Goal: Task Accomplishment & Management: Manage account settings

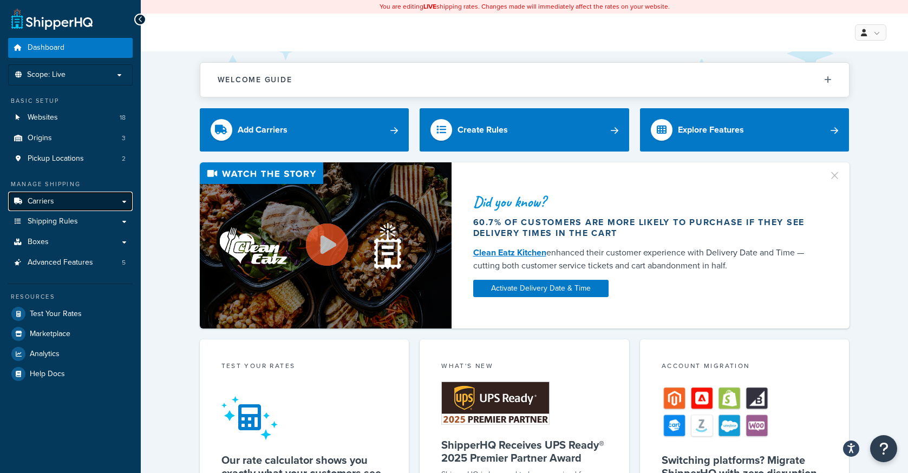
click at [37, 199] on span "Carriers" at bounding box center [41, 201] width 27 height 9
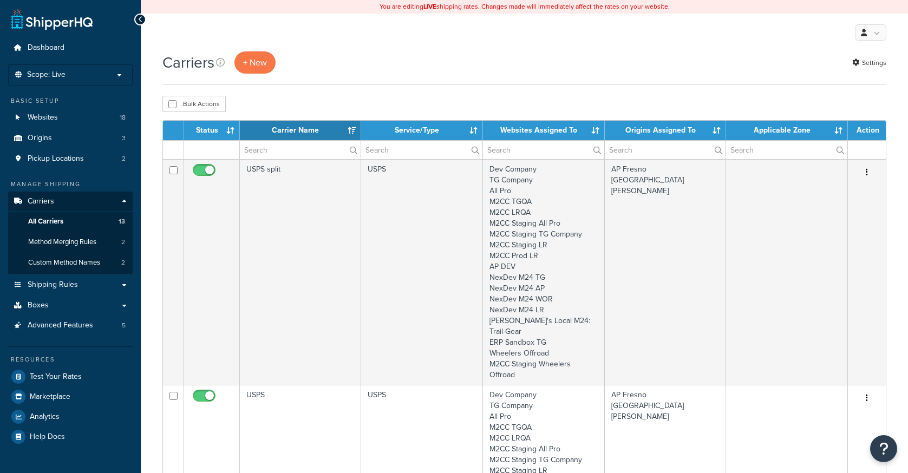
select select "15"
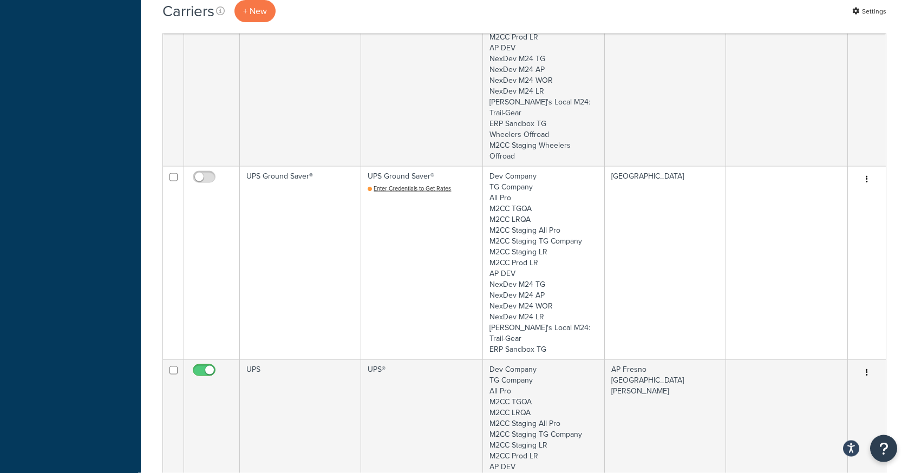
scroll to position [673, 0]
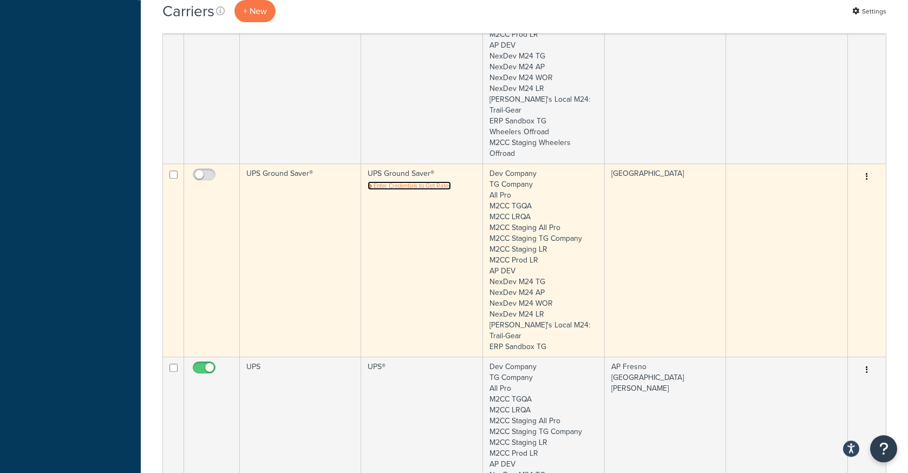
click at [402, 181] on span "Enter Credentials to Get Rates" at bounding box center [412, 185] width 77 height 9
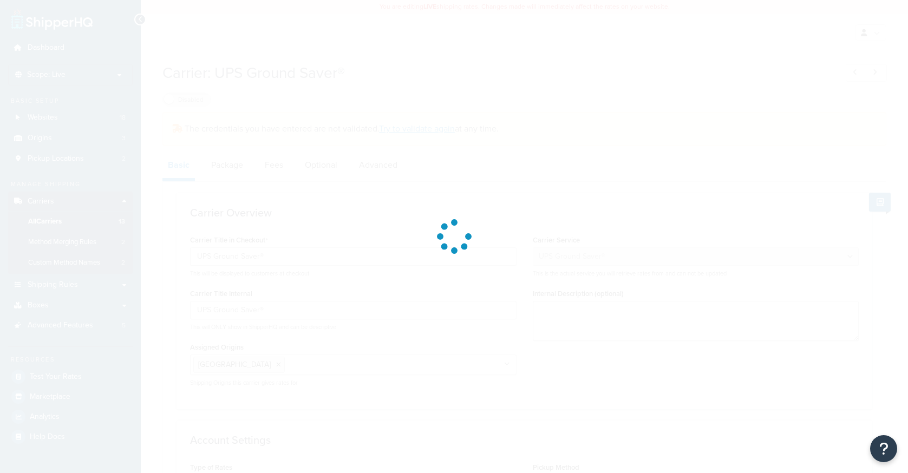
select select "surePost"
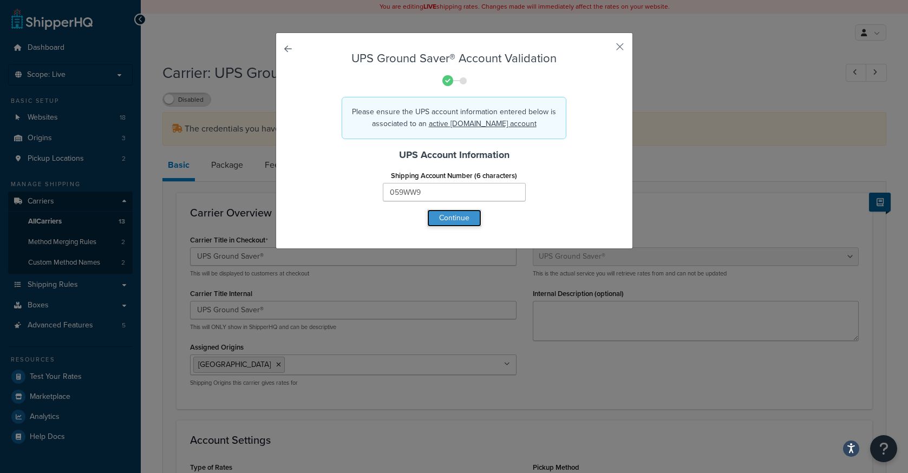
click at [451, 222] on button "Continue" at bounding box center [454, 217] width 54 height 17
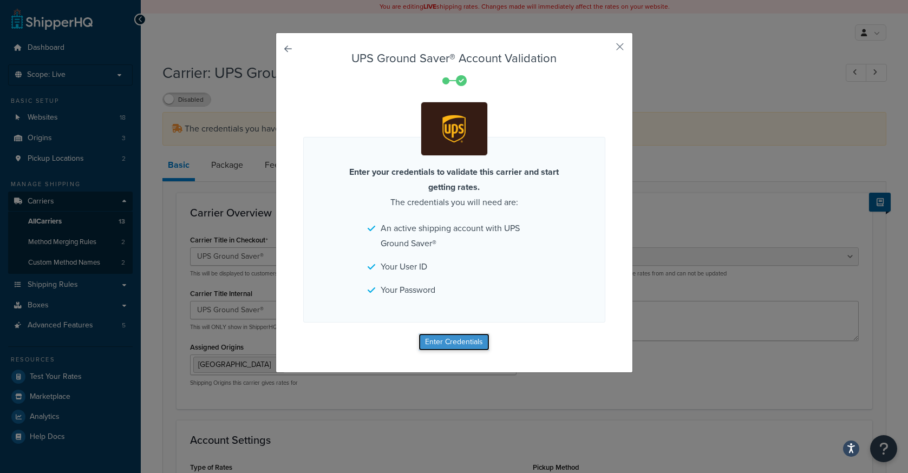
click at [449, 340] on button "Enter Credentials" at bounding box center [453, 341] width 71 height 17
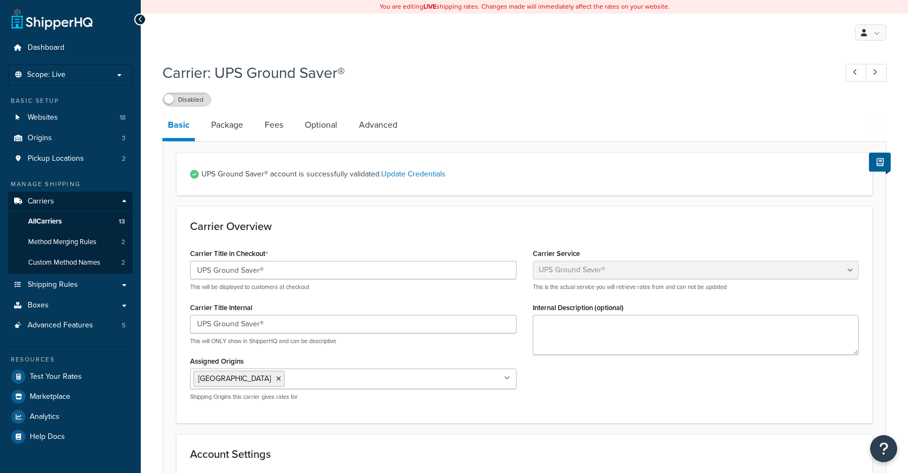
select select "surePost"
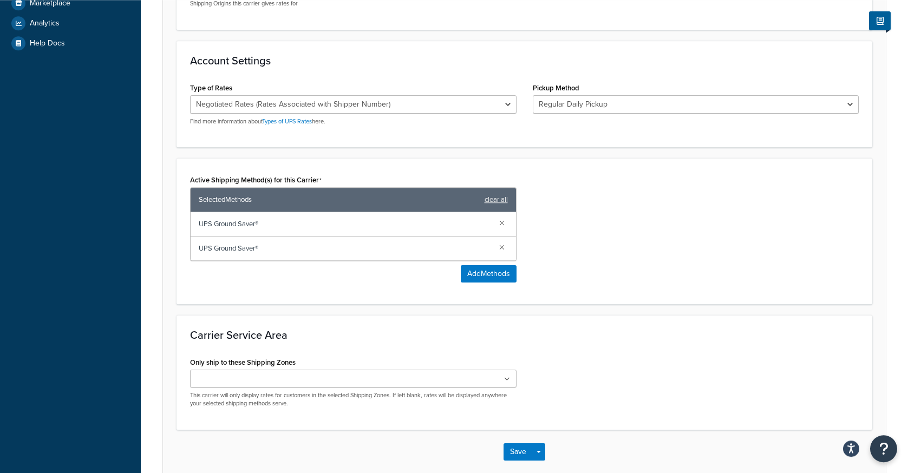
scroll to position [450, 0]
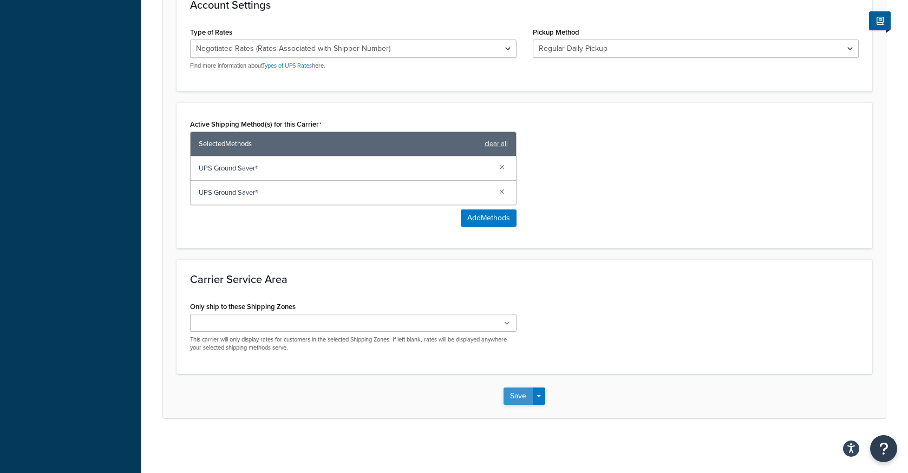
click at [514, 396] on button "Save" at bounding box center [517, 396] width 29 height 17
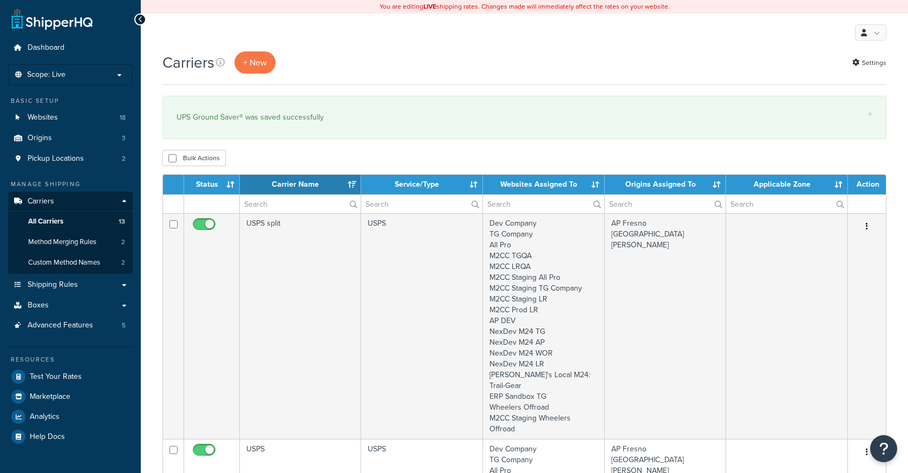
select select "15"
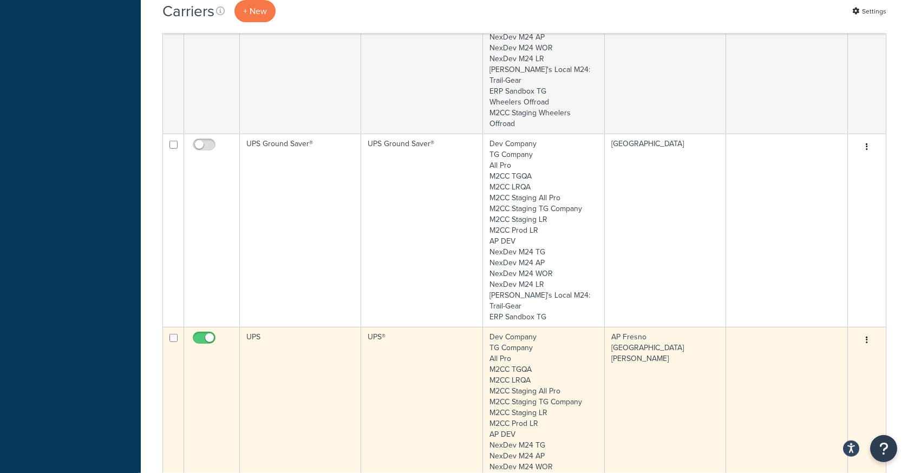
scroll to position [769, 0]
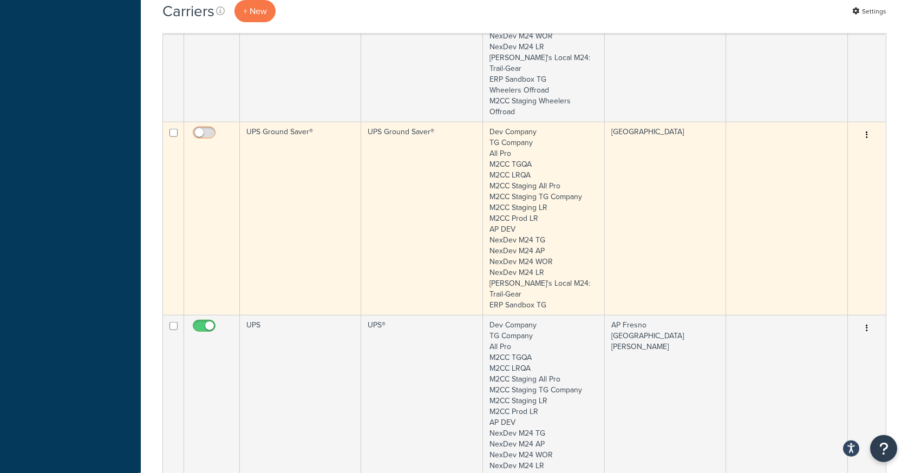
click at [206, 129] on input "checkbox" at bounding box center [206, 136] width 30 height 14
checkbox input "true"
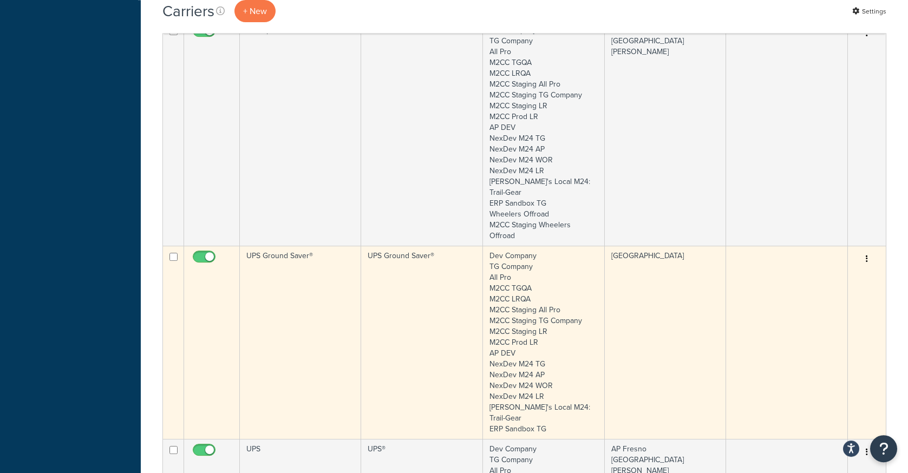
scroll to position [654, 0]
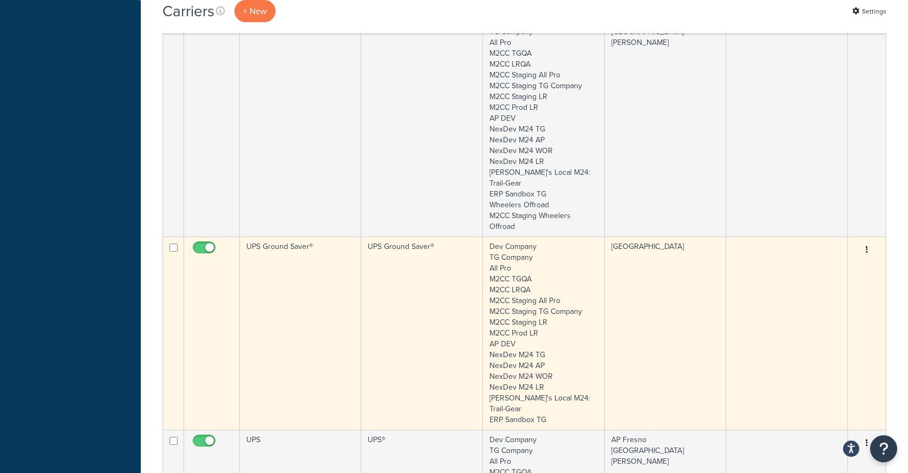
click at [281, 273] on td "UPS Ground Saver®" at bounding box center [300, 333] width 121 height 193
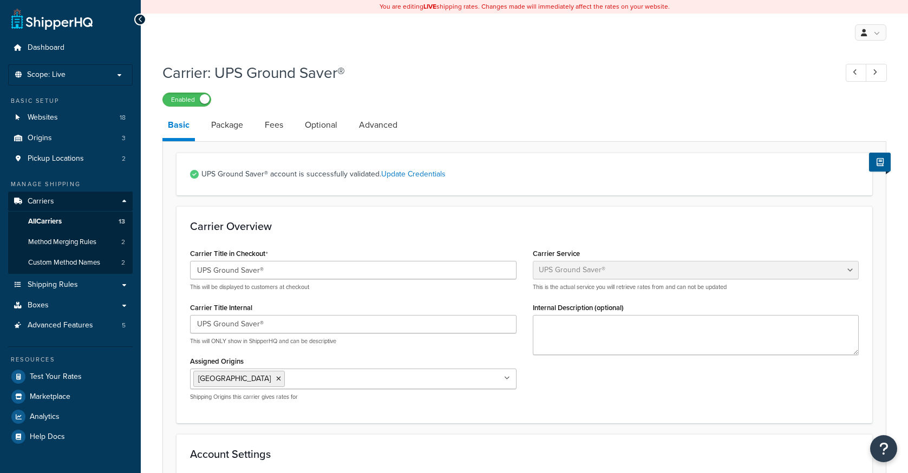
select select "surePost"
click at [224, 127] on link "Package" at bounding box center [227, 125] width 43 height 26
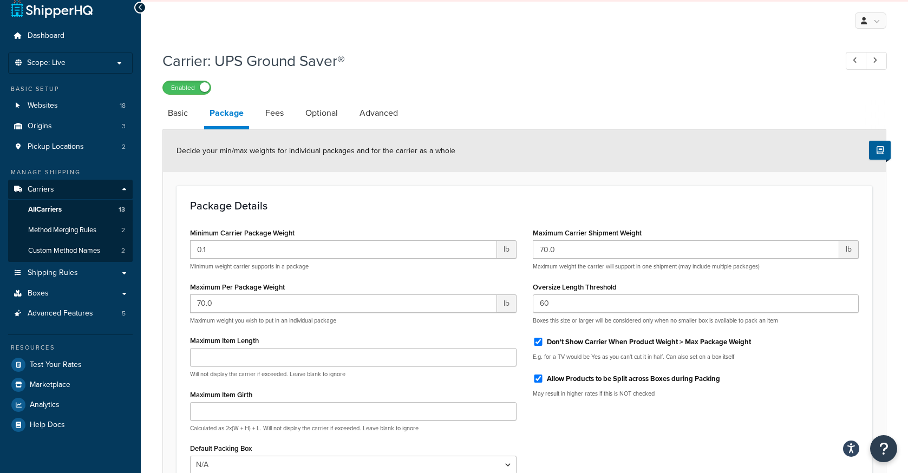
scroll to position [4, 0]
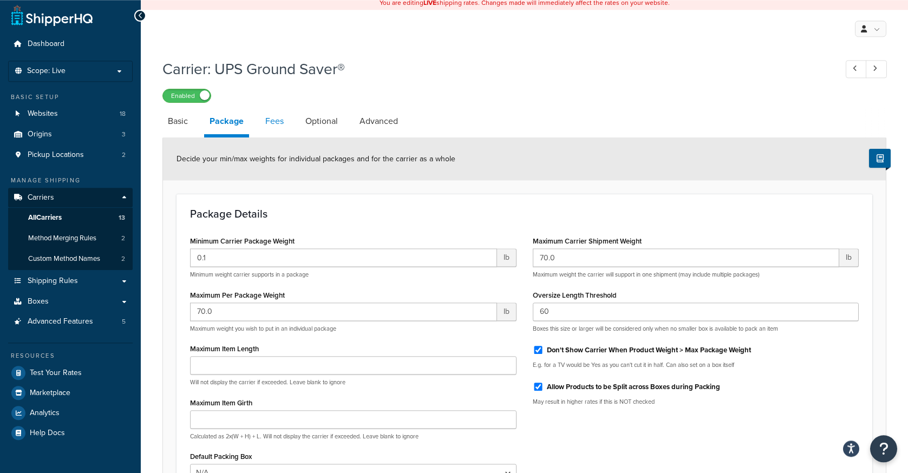
click at [279, 125] on link "Fees" at bounding box center [274, 121] width 29 height 26
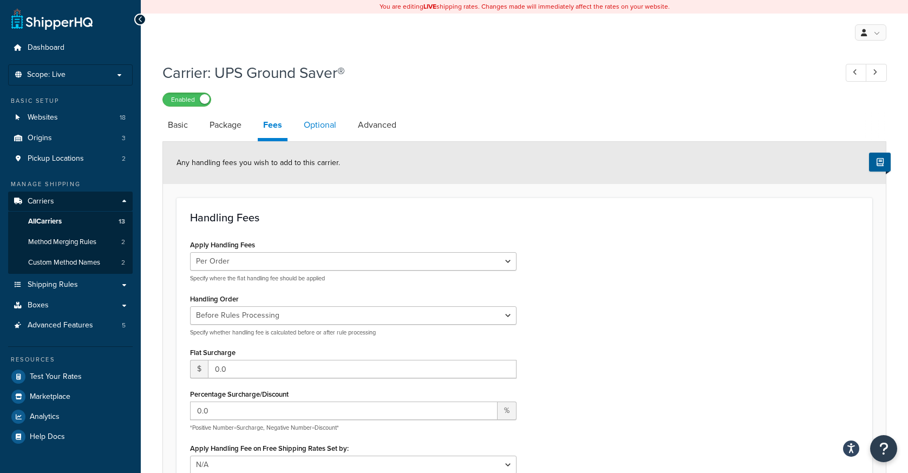
click at [323, 121] on link "Optional" at bounding box center [319, 125] width 43 height 26
select select "business"
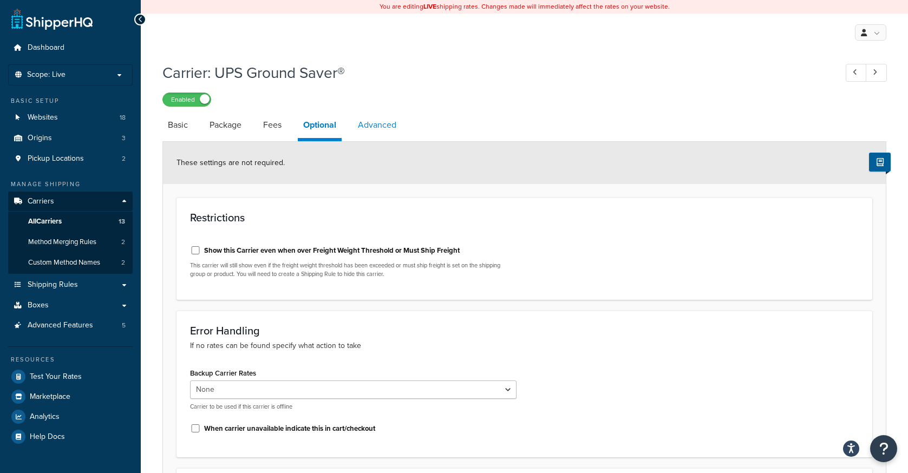
click at [383, 128] on link "Advanced" at bounding box center [376, 125] width 49 height 26
select select "false"
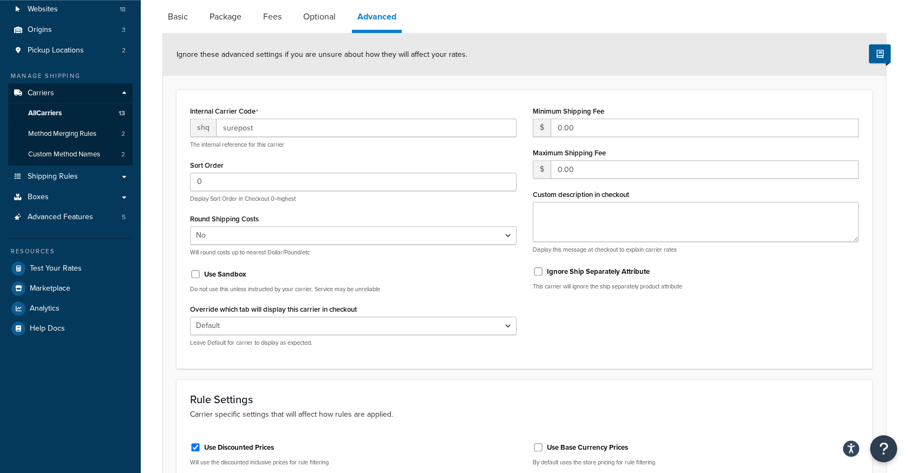
scroll to position [109, 0]
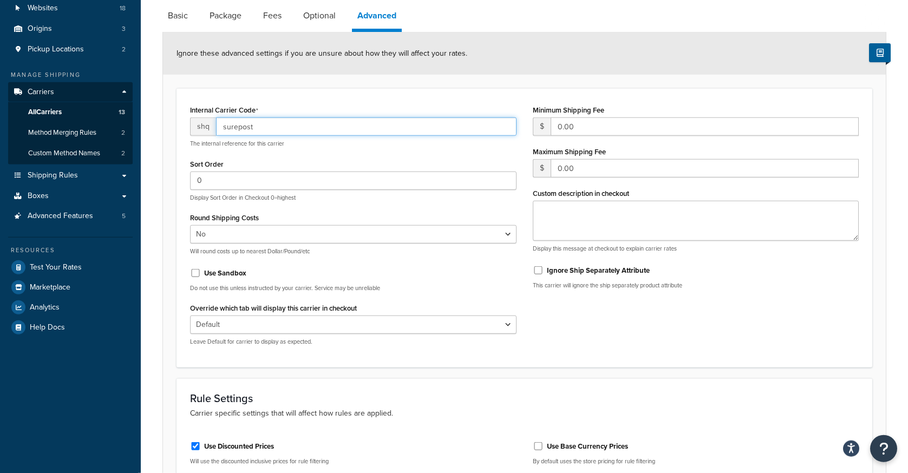
click at [300, 130] on input "surepost" at bounding box center [366, 126] width 300 height 18
click at [289, 165] on div "Sort Order 0 Display Sort Order in Checkout 0=highest" at bounding box center [353, 178] width 326 height 45
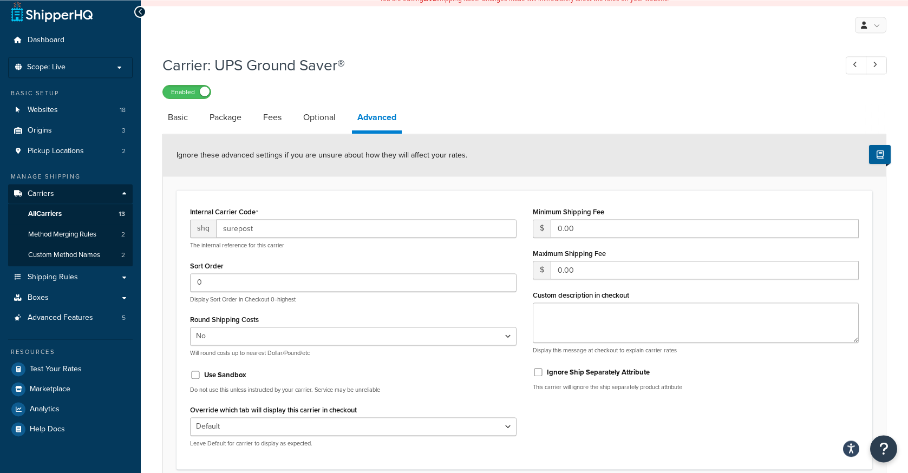
scroll to position [0, 0]
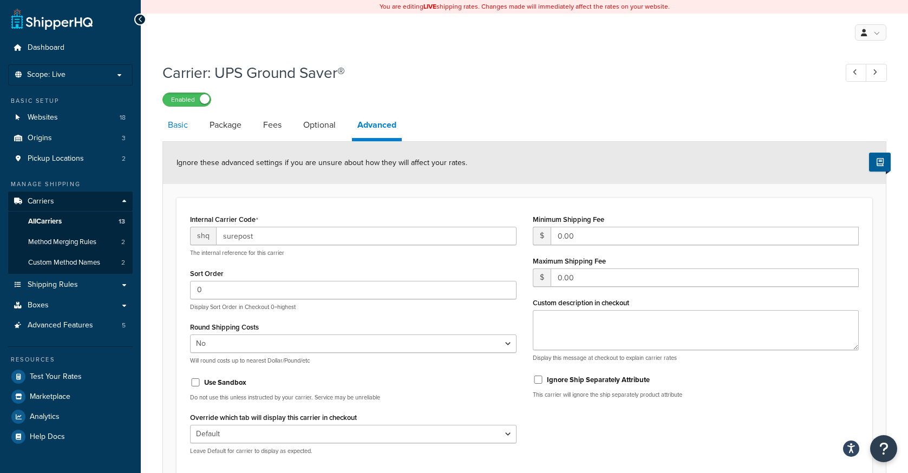
click at [182, 125] on link "Basic" at bounding box center [177, 125] width 31 height 26
select select "surePost"
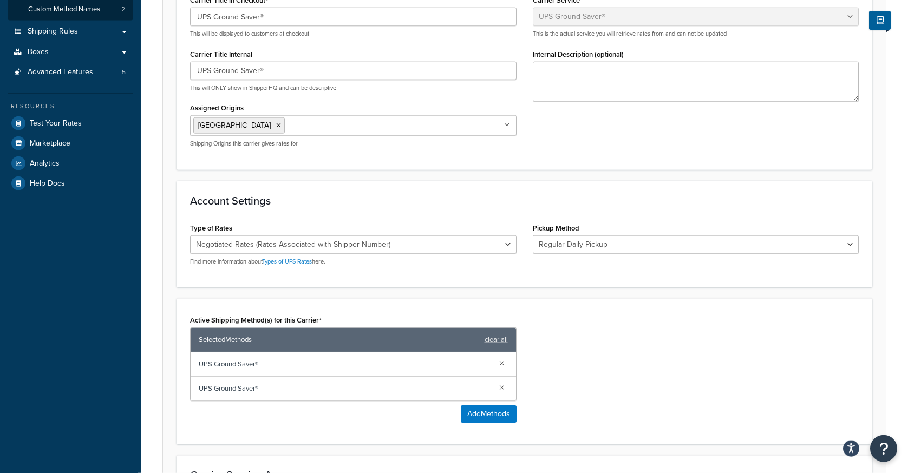
scroll to position [265, 0]
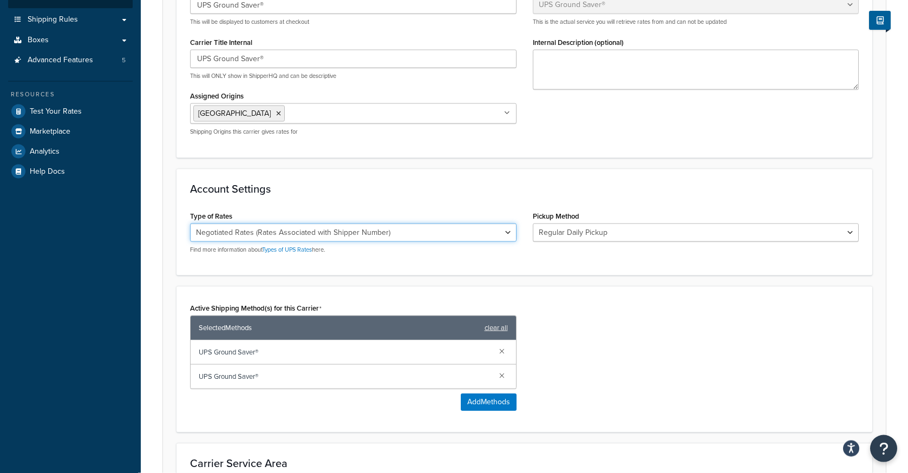
click at [190, 224] on select "Negotiated Rates (Rates Associated with Shipper Number) Daily Rates Retail Rate…" at bounding box center [353, 233] width 326 height 18
click at [484, 235] on select "Negotiated Rates (Rates Associated with Shipper Number) Daily Rates Retail Rate…" at bounding box center [353, 233] width 326 height 18
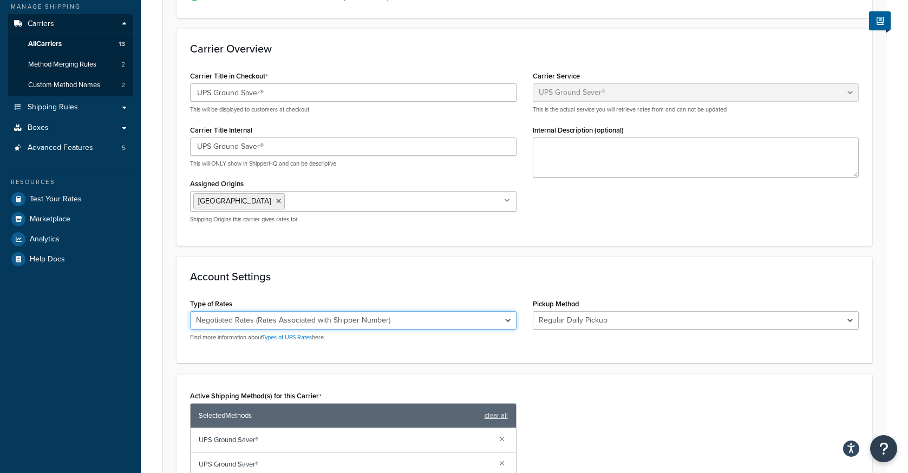
scroll to position [0, 0]
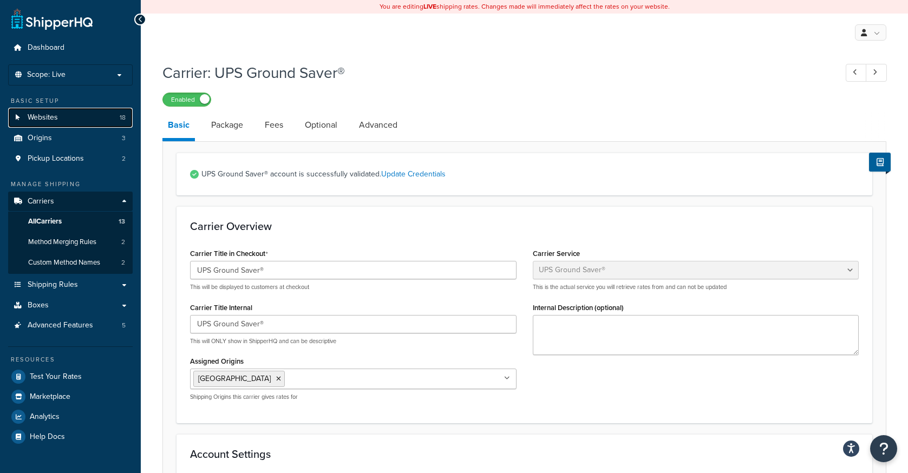
click at [53, 119] on span "Websites" at bounding box center [43, 117] width 30 height 9
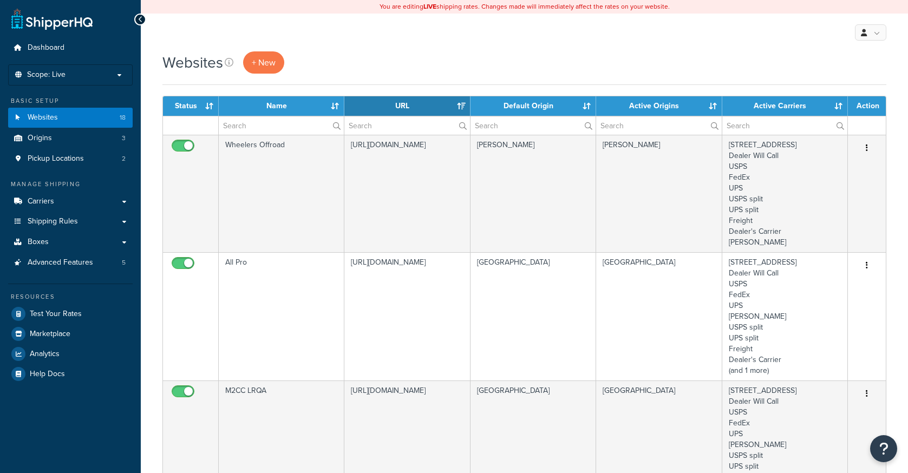
select select "15"
click at [44, 142] on span "Origins" at bounding box center [40, 138] width 24 height 9
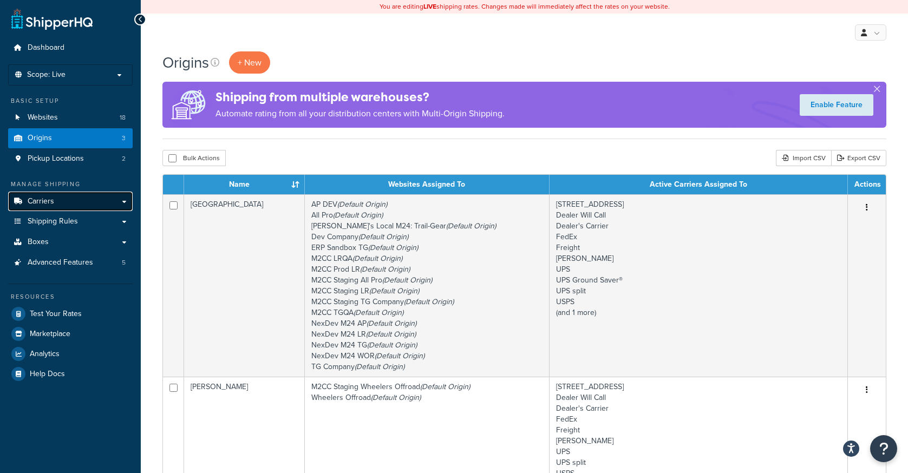
click at [44, 200] on span "Carriers" at bounding box center [41, 201] width 27 height 9
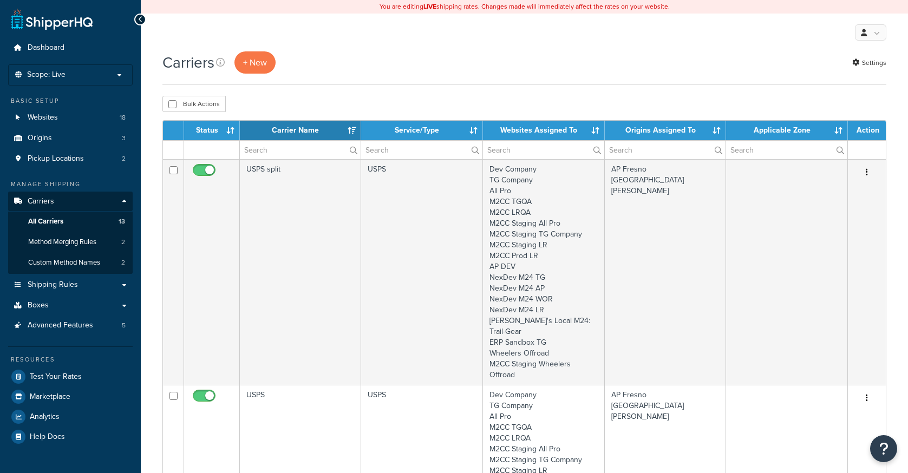
select select "15"
click at [51, 326] on span "Advanced Features" at bounding box center [60, 325] width 65 height 9
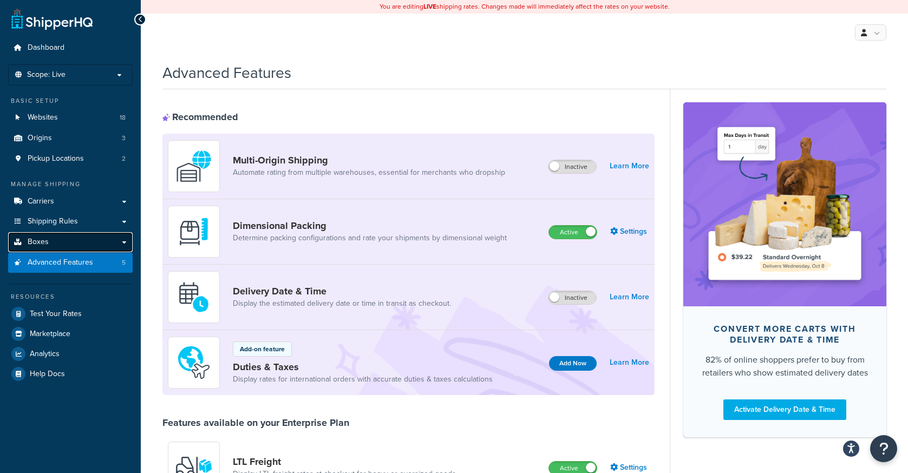
click at [41, 238] on span "Boxes" at bounding box center [38, 242] width 21 height 9
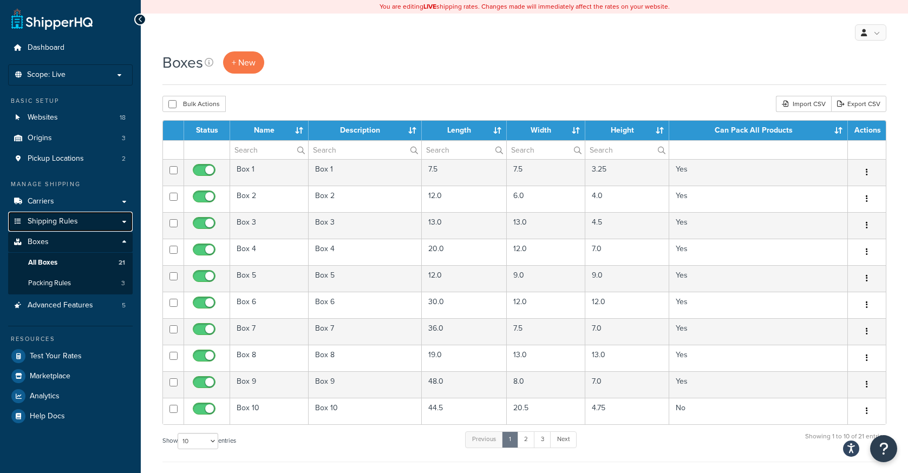
click at [43, 224] on span "Shipping Rules" at bounding box center [53, 221] width 50 height 9
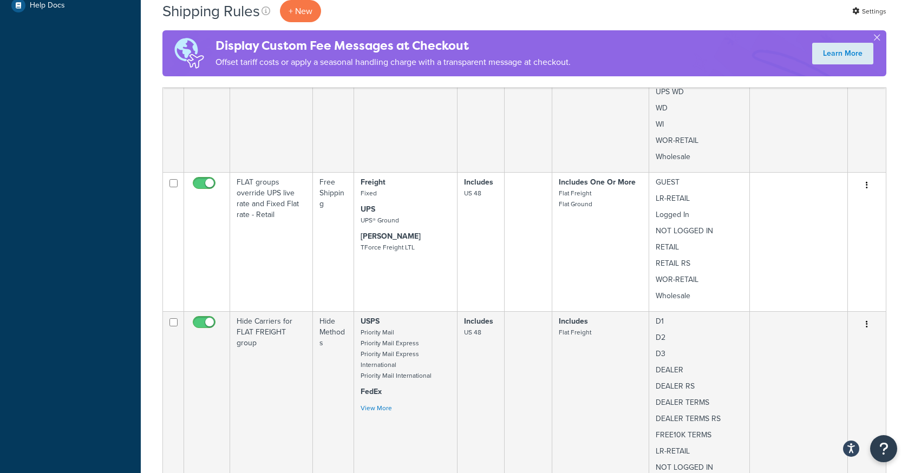
scroll to position [497, 0]
